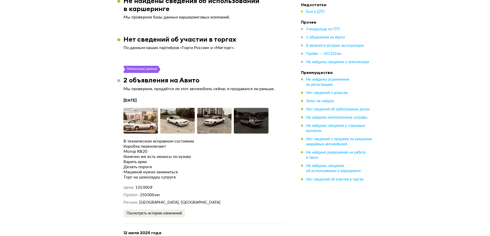
scroll to position [1158, 0]
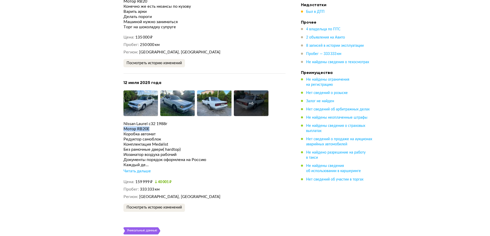
drag, startPoint x: 150, startPoint y: 122, endPoint x: 124, endPoint y: 121, distance: 25.8
click at [124, 127] on div "Мотор RB20E" at bounding box center [205, 129] width 162 height 5
copy div "Мотор RB20E"
click at [138, 169] on div "Читать дальше" at bounding box center [137, 171] width 27 height 5
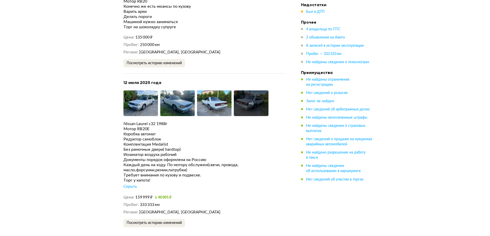
click at [466, 148] on div "Выездная диагностика Организуют просмотр, попробуют поторговаться Выгодный кред…" at bounding box center [245, 117] width 490 height 2501
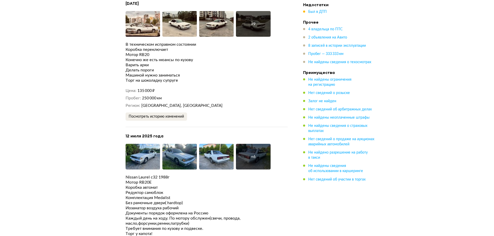
scroll to position [1106, 0]
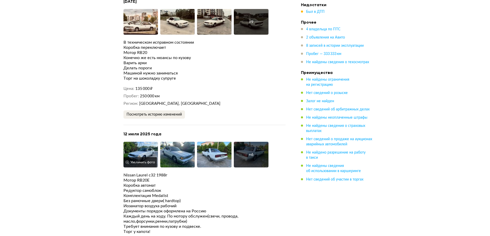
click at [139, 157] on button "Увеличить фото" at bounding box center [140, 162] width 33 height 10
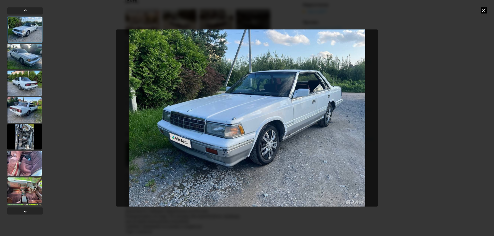
click at [19, 57] on div at bounding box center [24, 57] width 35 height 26
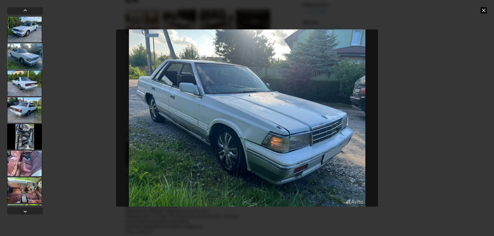
click at [25, 134] on div at bounding box center [24, 137] width 35 height 26
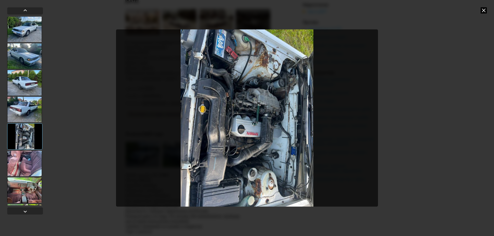
click at [31, 164] on div at bounding box center [24, 164] width 35 height 26
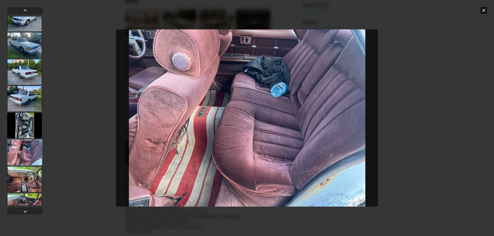
scroll to position [51, 0]
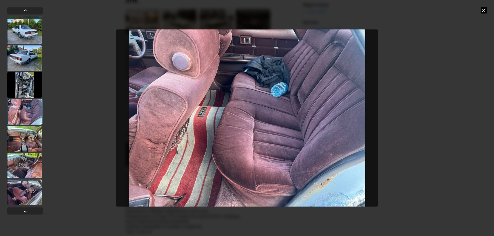
click at [27, 142] on div at bounding box center [24, 139] width 35 height 26
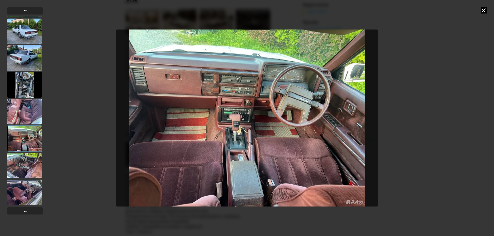
click at [33, 160] on div at bounding box center [24, 166] width 35 height 26
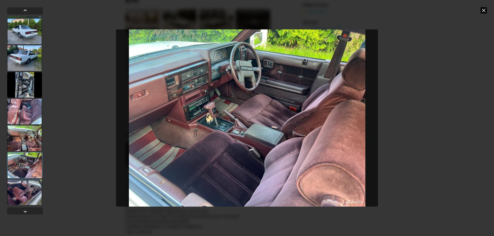
click at [22, 194] on div at bounding box center [24, 193] width 35 height 26
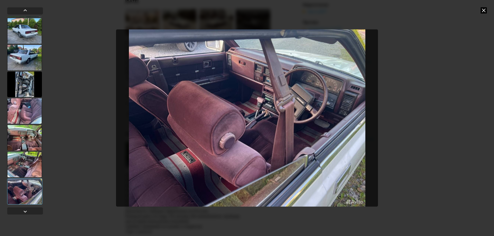
scroll to position [52, 0]
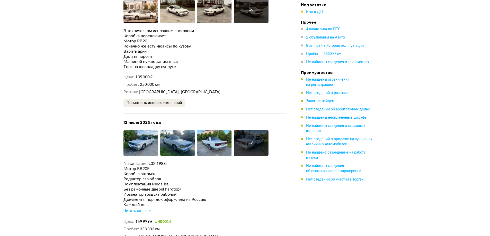
scroll to position [1184, 0]
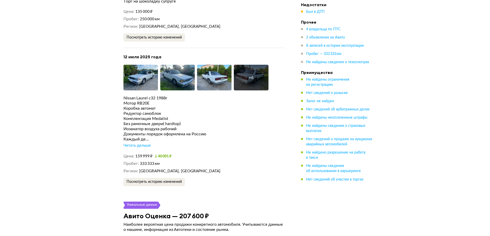
click at [142, 143] on div "Читать дальше" at bounding box center [137, 145] width 27 height 5
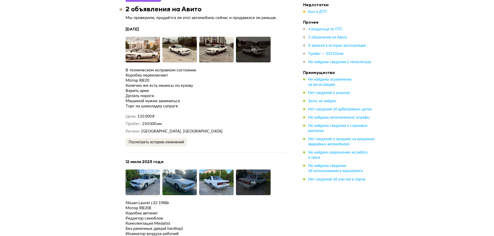
scroll to position [1029, 0]
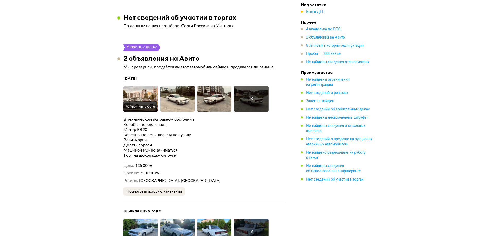
click at [147, 87] on img at bounding box center [141, 99] width 35 height 26
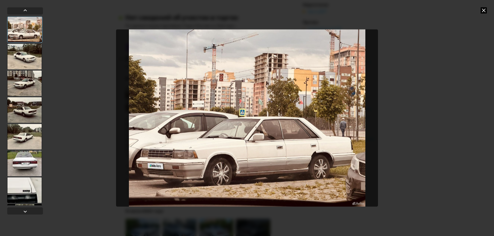
click at [20, 56] on div at bounding box center [24, 57] width 35 height 26
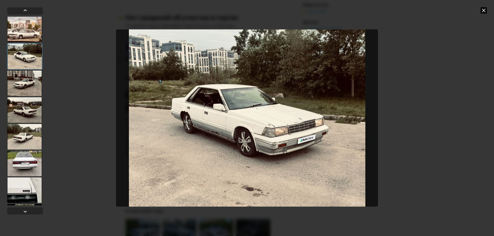
click at [32, 84] on div at bounding box center [24, 84] width 35 height 26
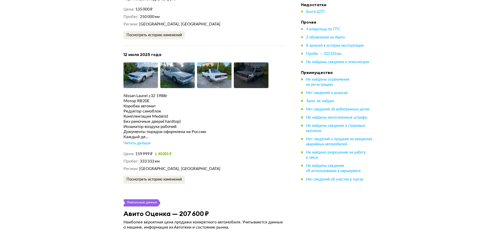
scroll to position [1184, 0]
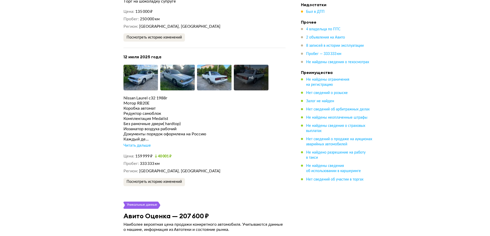
click at [141, 143] on div "Читать дальше" at bounding box center [137, 145] width 27 height 5
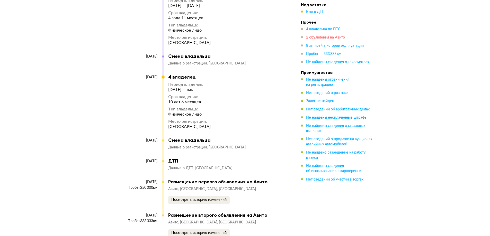
scroll to position [1672, 0]
